Goal: Task Accomplishment & Management: Complete application form

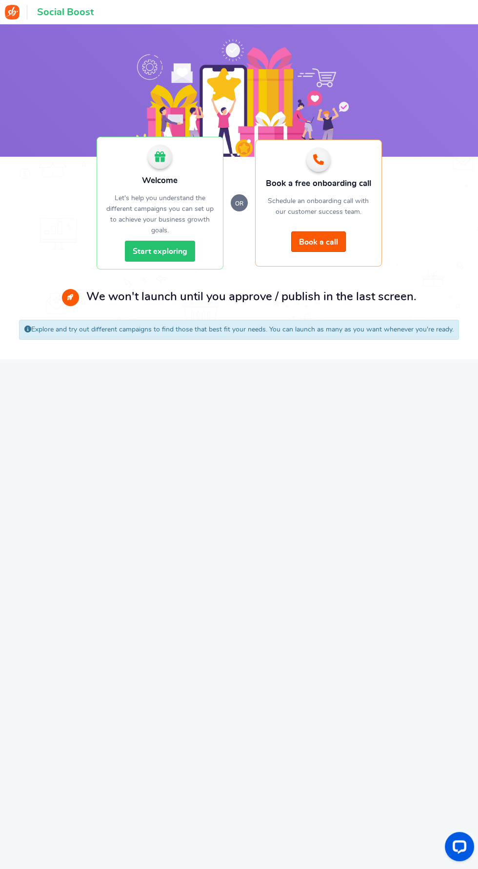
click at [148, 251] on link "Start exploring" at bounding box center [160, 251] width 70 height 21
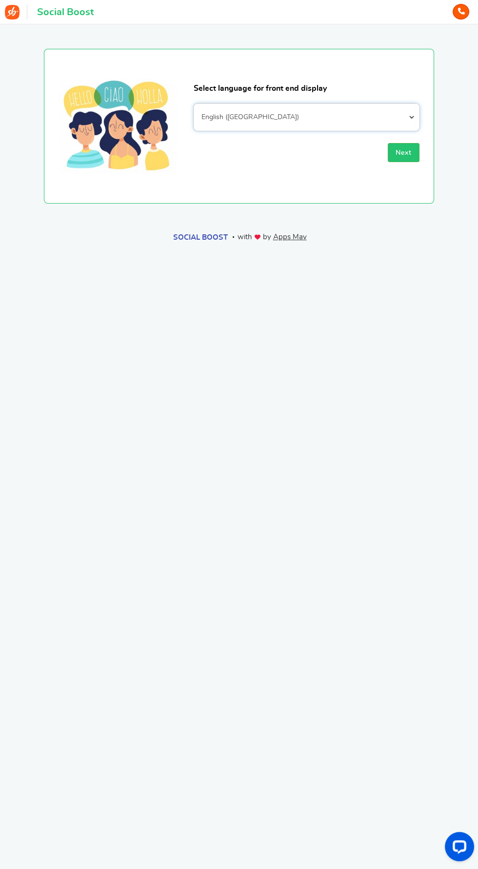
click at [351, 117] on select "Afrikaans Albanian Arabic Armenian Azerbaijani Basque Belarusian Bengali Bosnia…" at bounding box center [307, 117] width 226 height 27
click at [194, 104] on select "Afrikaans Albanian Arabic Armenian Azerbaijani Basque Belarusian Bengali Bosnia…" at bounding box center [307, 117] width 226 height 27
click at [375, 116] on select "Afrikaans Albanian Arabic Armenian Azerbaijani Basque Belarusian Bengali Bosnia…" at bounding box center [307, 117] width 226 height 27
select select "it_IT"
click at [194, 104] on select "Afrikaans Albanian Arabic Armenian Azerbaijani Basque Belarusian Bengali Bosnia…" at bounding box center [307, 117] width 226 height 27
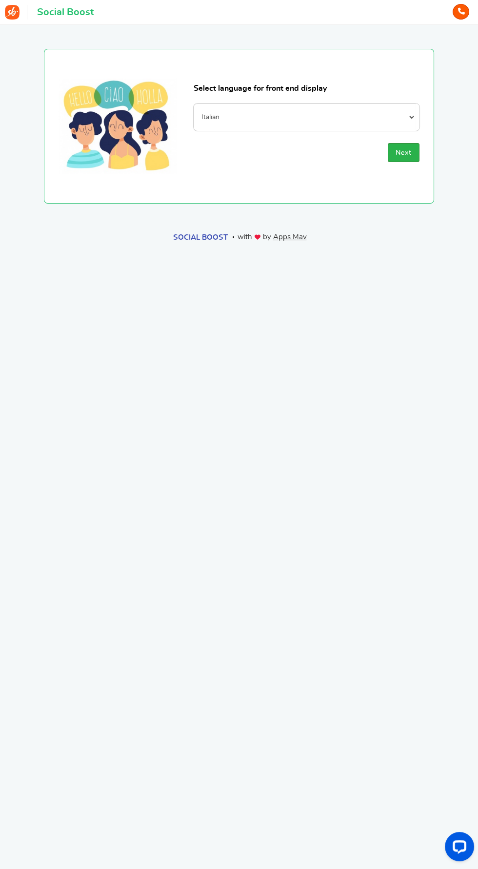
click at [405, 152] on span "Next" at bounding box center [404, 152] width 16 height 7
